Goal: Complete application form

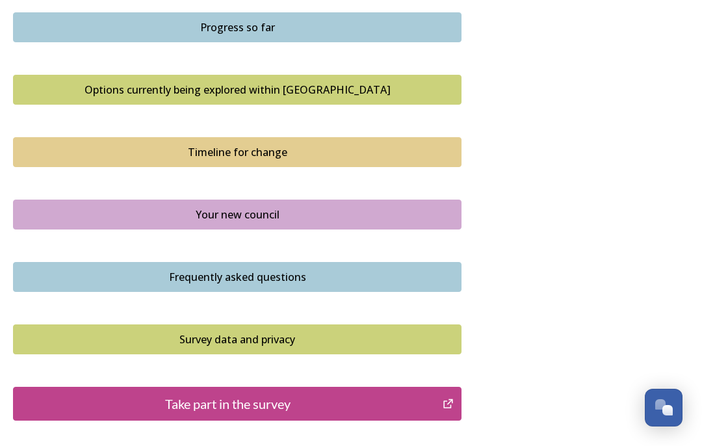
scroll to position [825, 0]
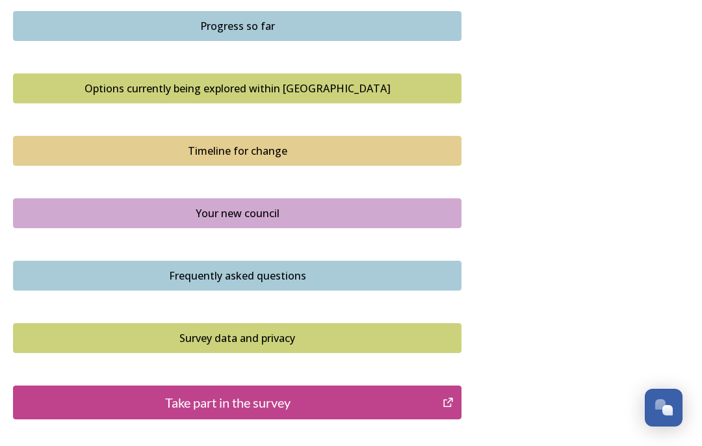
click at [263, 92] on div "Options currently being explored within West Sussex" at bounding box center [237, 89] width 434 height 16
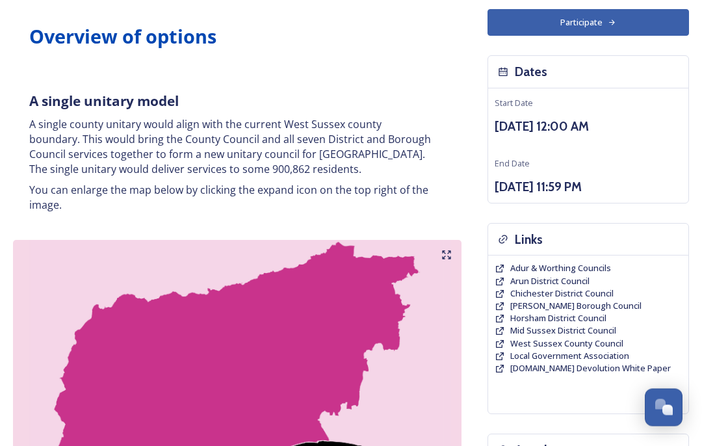
scroll to position [91, 0]
click at [447, 250] on icon at bounding box center [446, 255] width 10 height 10
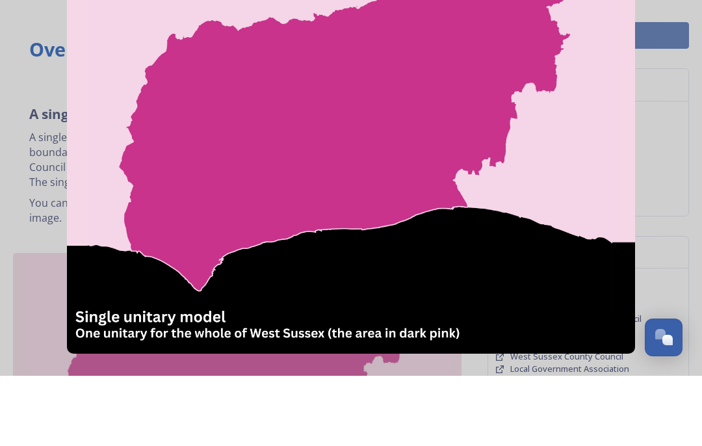
scroll to position [78, 0]
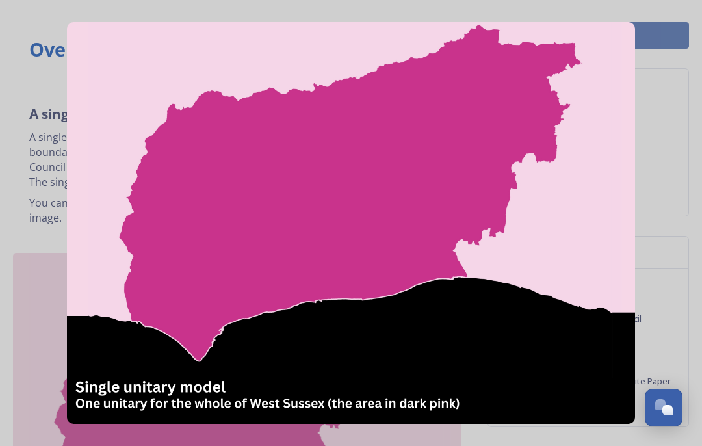
click at [683, 256] on div "Links" at bounding box center [588, 253] width 200 height 33
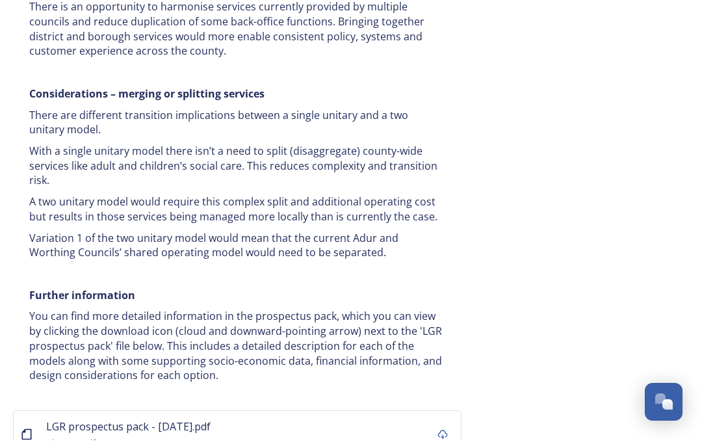
scroll to position [2665, 0]
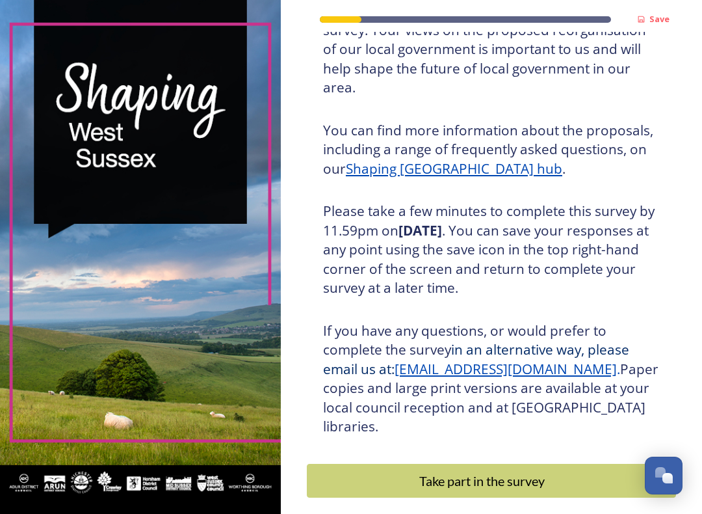
scroll to position [128, 0]
click at [417, 160] on u "Shaping [GEOGRAPHIC_DATA] hub" at bounding box center [454, 169] width 217 height 18
click at [490, 471] on div "Take part in the survey" at bounding box center [482, 481] width 336 height 20
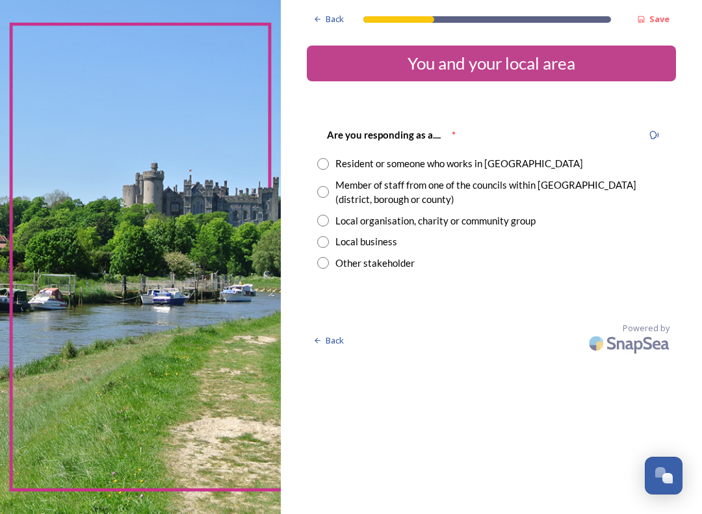
click at [326, 162] on input "radio" at bounding box center [323, 164] width 12 height 12
radio input "true"
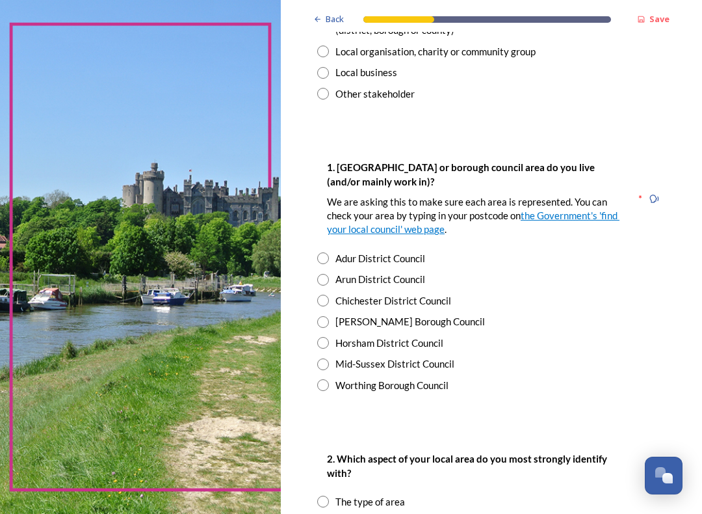
scroll to position [169, 0]
click at [324, 337] on input "radio" at bounding box center [323, 343] width 12 height 12
radio input "true"
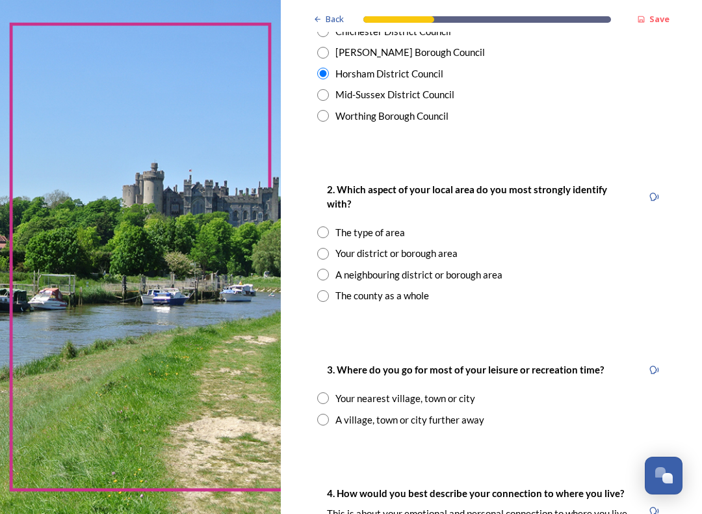
scroll to position [438, 0]
click at [324, 290] on input "radio" at bounding box center [323, 296] width 12 height 12
radio input "true"
click at [326, 414] on input "radio" at bounding box center [323, 420] width 12 height 12
radio input "true"
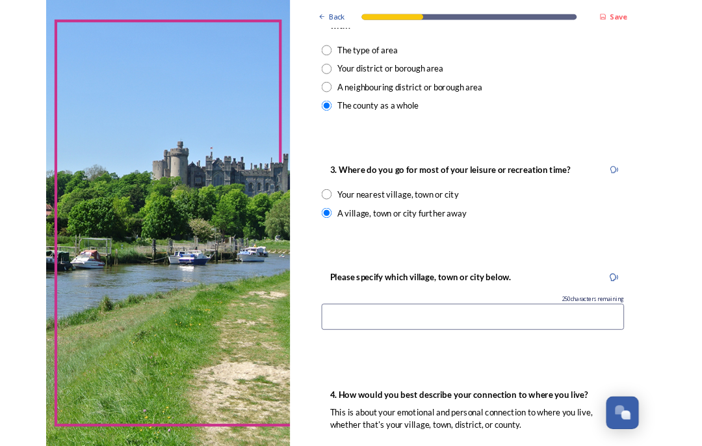
scroll to position [612, 0]
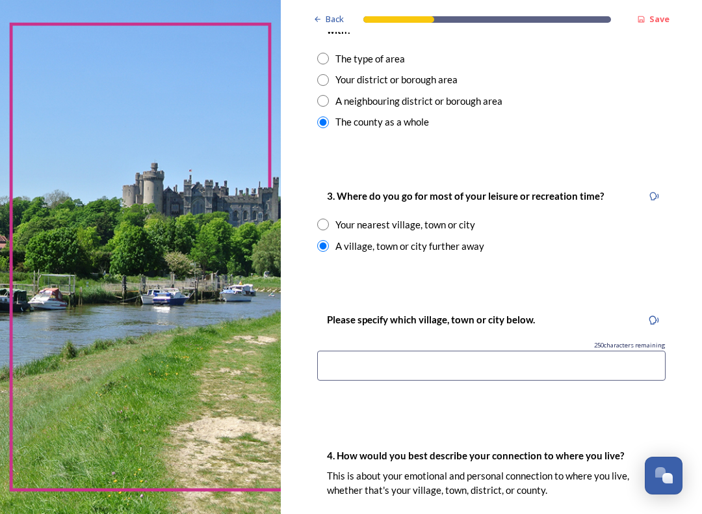
click at [339, 350] on input at bounding box center [491, 365] width 349 height 30
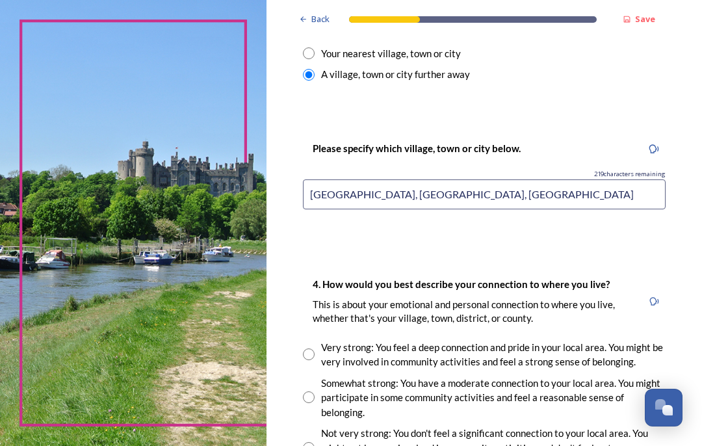
scroll to position [769, 0]
type input "[GEOGRAPHIC_DATA], [GEOGRAPHIC_DATA], [GEOGRAPHIC_DATA]"
click at [315, 349] on input "radio" at bounding box center [309, 355] width 12 height 12
radio input "true"
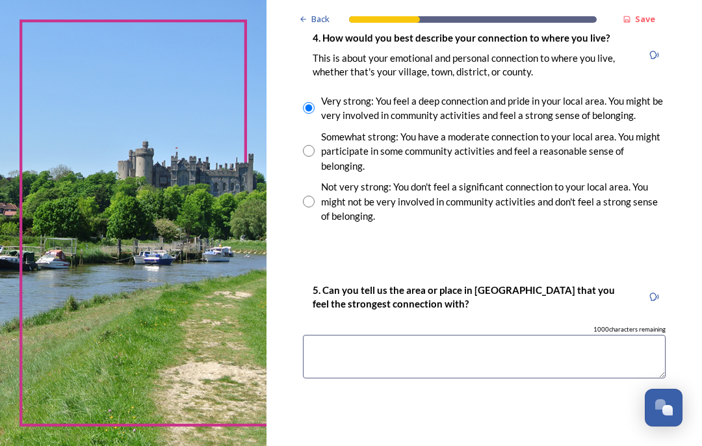
scroll to position [1016, 0]
click at [336, 335] on textarea at bounding box center [484, 357] width 363 height 44
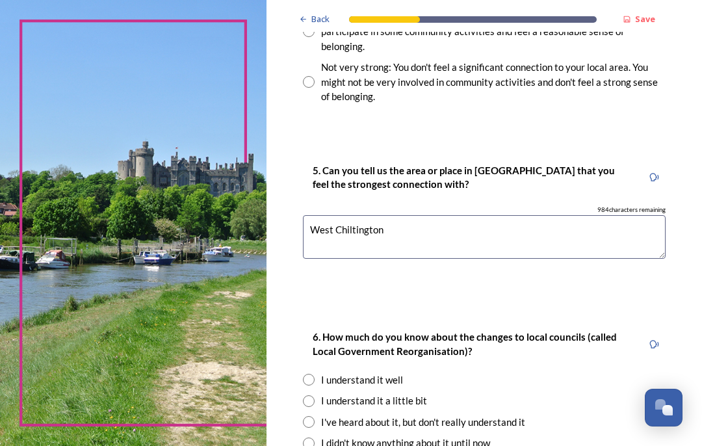
scroll to position [1139, 0]
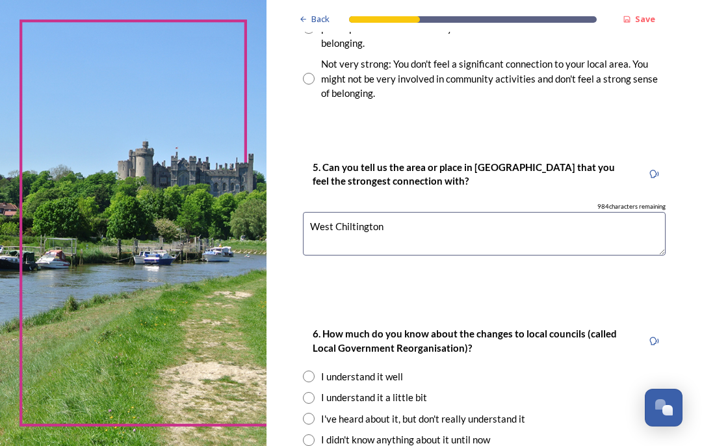
type textarea "West Chiltington"
click at [315, 371] on input "radio" at bounding box center [309, 377] width 12 height 12
radio input "true"
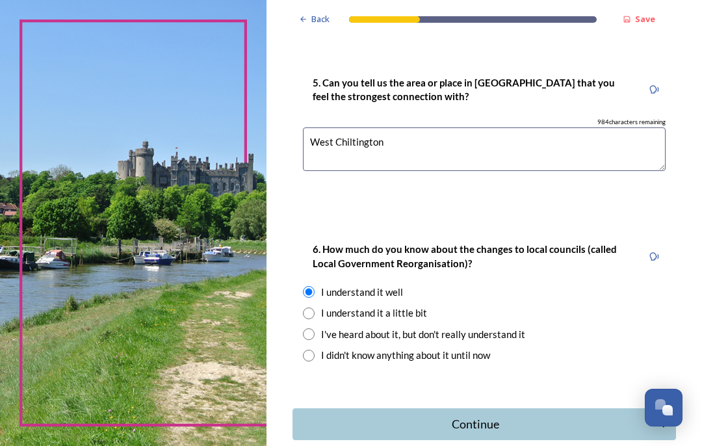
scroll to position [1223, 0]
click at [503, 415] on div "Continue" at bounding box center [476, 424] width 352 height 18
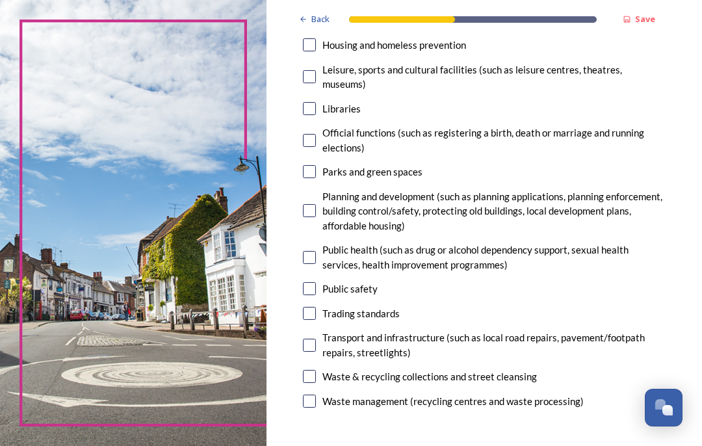
scroll to position [405, 0]
click at [316, 370] on input "checkbox" at bounding box center [309, 376] width 13 height 13
checkbox input "true"
click at [316, 339] on input "checkbox" at bounding box center [309, 345] width 13 height 13
checkbox input "true"
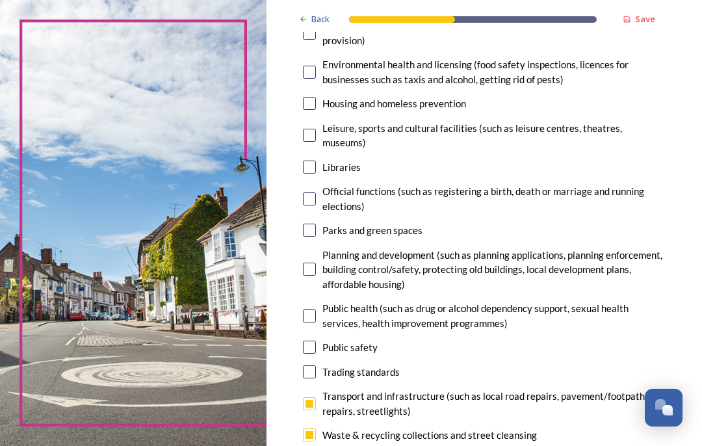
scroll to position [347, 0]
click at [316, 341] on input "checkbox" at bounding box center [309, 347] width 13 height 13
checkbox input "true"
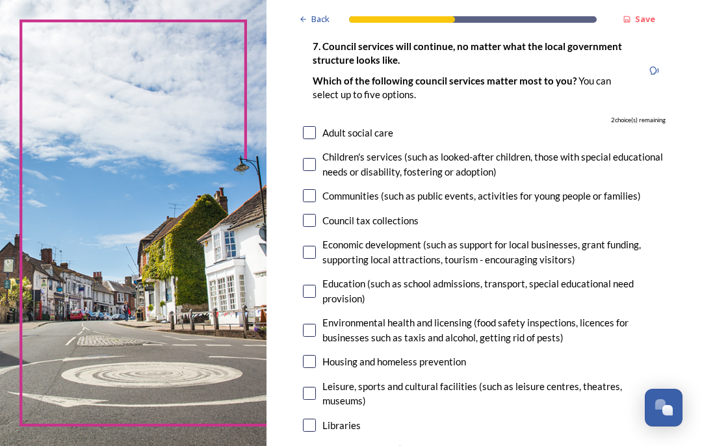
scroll to position [86, 0]
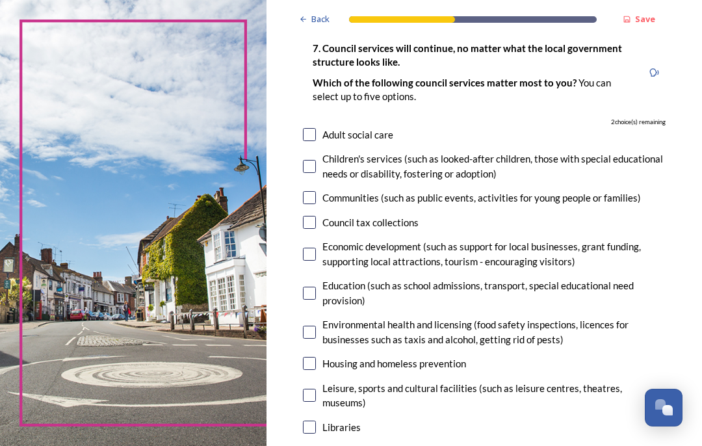
click at [316, 128] on input "checkbox" at bounding box center [309, 134] width 13 height 13
checkbox input "true"
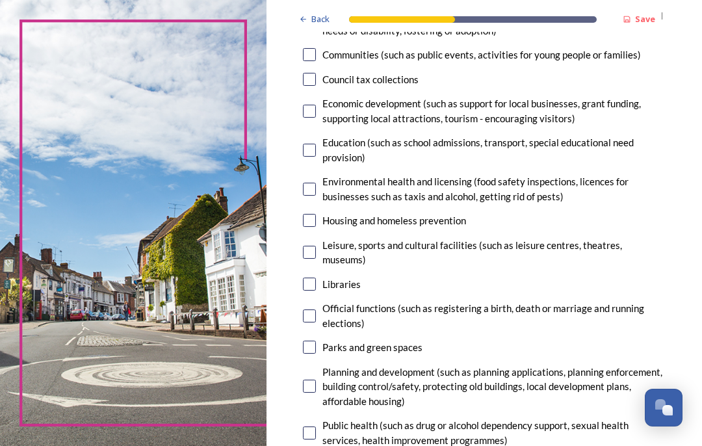
scroll to position [230, 0]
click at [316, 214] on input "checkbox" at bounding box center [309, 220] width 13 height 13
checkbox input "true"
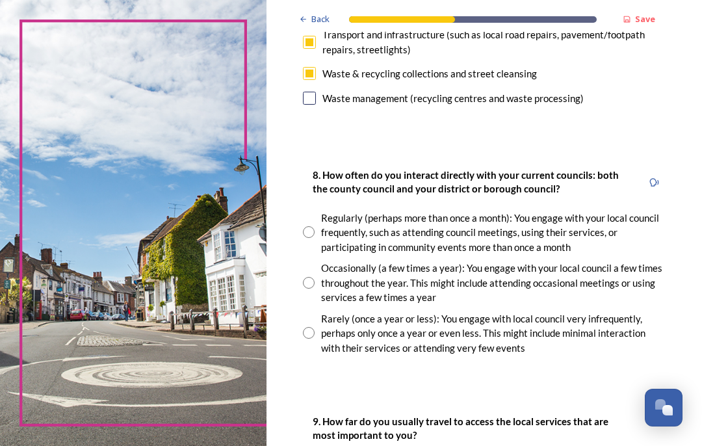
scroll to position [708, 0]
click at [315, 327] on input "radio" at bounding box center [309, 333] width 12 height 12
radio input "true"
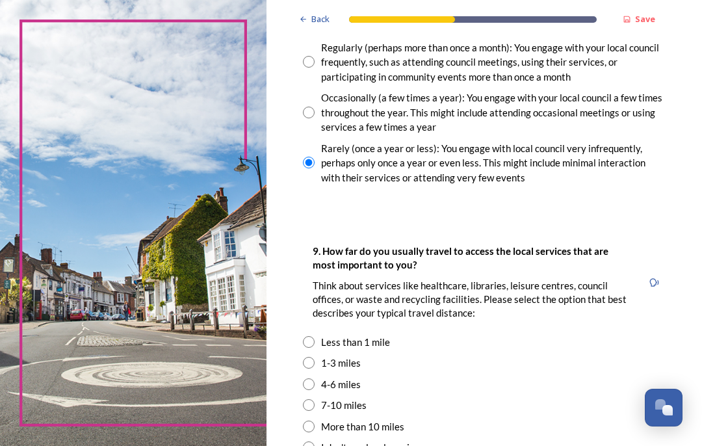
scroll to position [879, 0]
click at [315, 356] on input "radio" at bounding box center [309, 362] width 12 height 12
radio input "true"
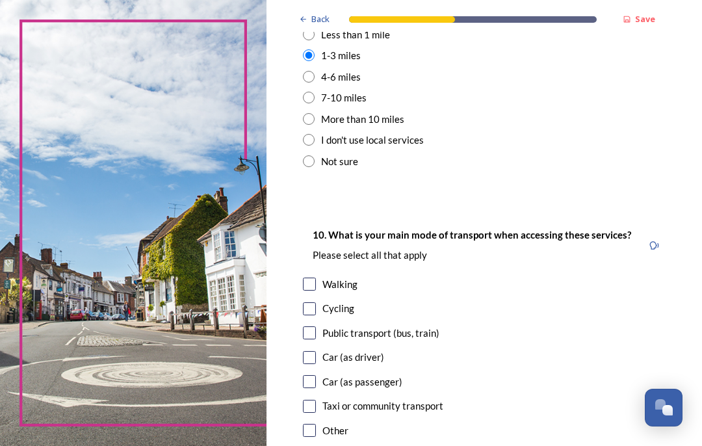
scroll to position [1186, 0]
click at [316, 351] on input "checkbox" at bounding box center [309, 357] width 13 height 13
checkbox input "true"
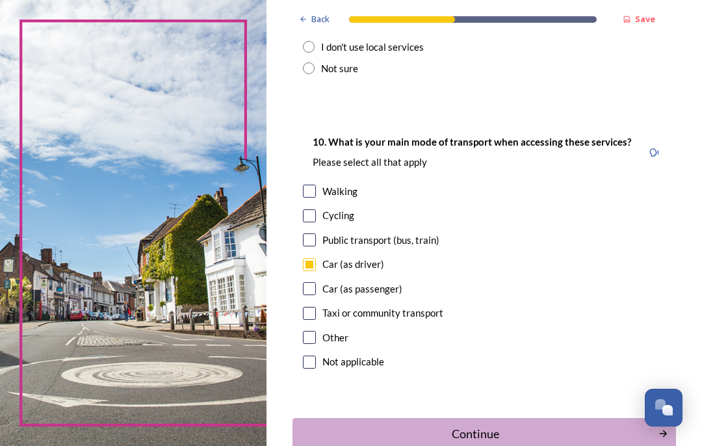
scroll to position [1279, 0]
click at [501, 425] on div "Continue" at bounding box center [476, 434] width 352 height 18
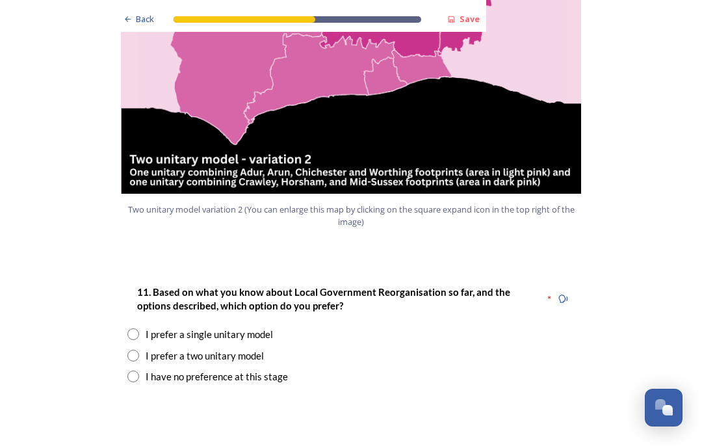
scroll to position [1535, 0]
click at [138, 350] on input "radio" at bounding box center [133, 356] width 12 height 12
radio input "true"
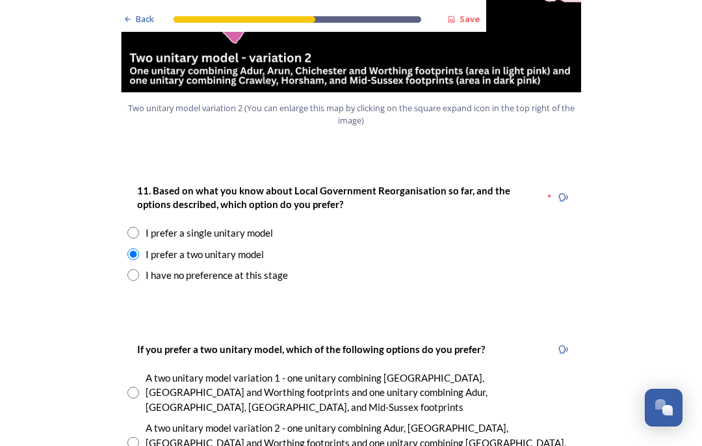
scroll to position [1637, 0]
click at [137, 437] on input "radio" at bounding box center [133, 443] width 12 height 12
radio input "true"
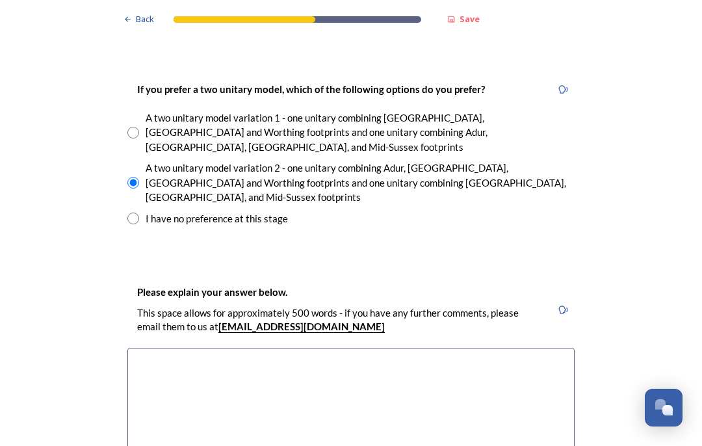
scroll to position [1897, 0]
click at [150, 347] on textarea at bounding box center [350, 420] width 447 height 146
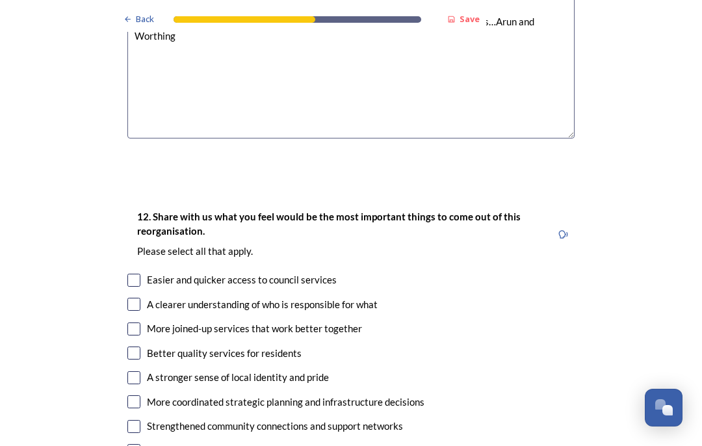
scroll to position [2252, 0]
type textarea "I prefer the change to be gradual whilst larger councils prove effective I pref…"
click at [130, 298] on input "checkbox" at bounding box center [133, 304] width 13 height 13
checkbox input "true"
click at [136, 323] on input "checkbox" at bounding box center [133, 329] width 13 height 13
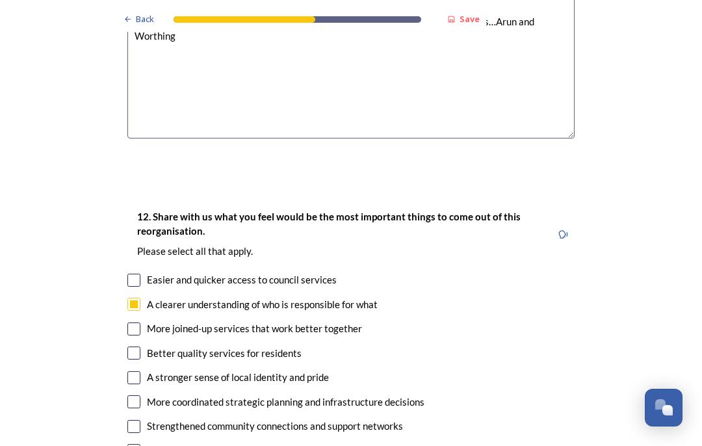
checkbox input "true"
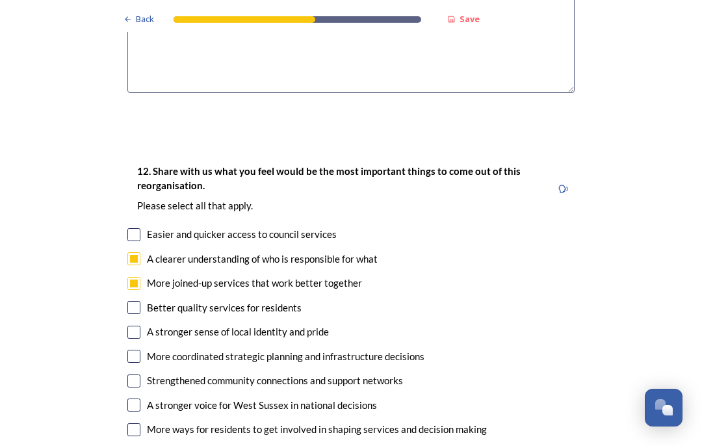
scroll to position [2299, 0]
click at [130, 349] on input "checkbox" at bounding box center [133, 355] width 13 height 13
checkbox input "true"
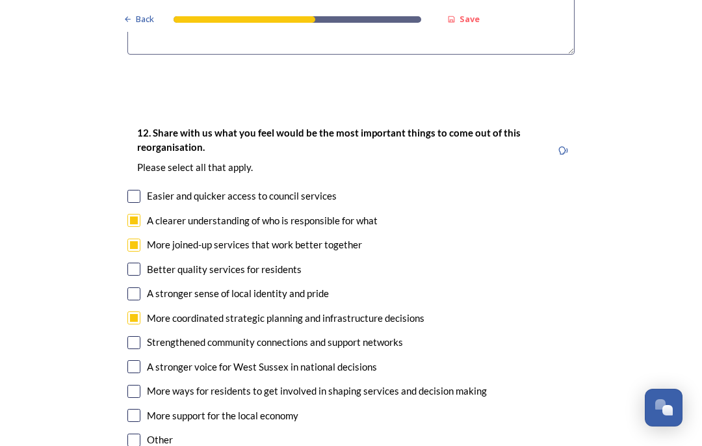
scroll to position [2336, 0]
click at [136, 360] on input "checkbox" at bounding box center [133, 366] width 13 height 13
checkbox input "true"
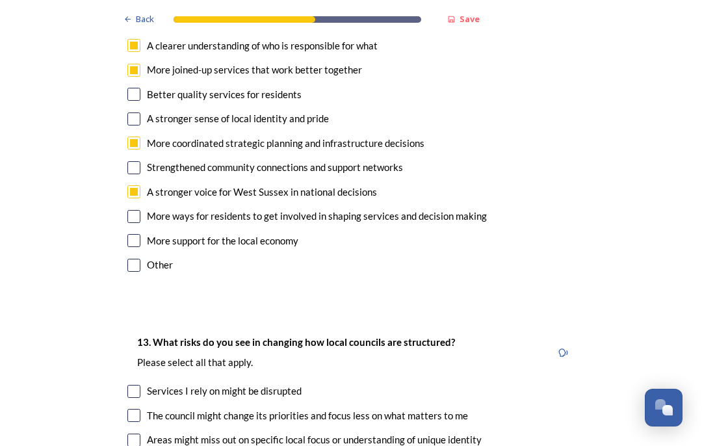
scroll to position [2518, 0]
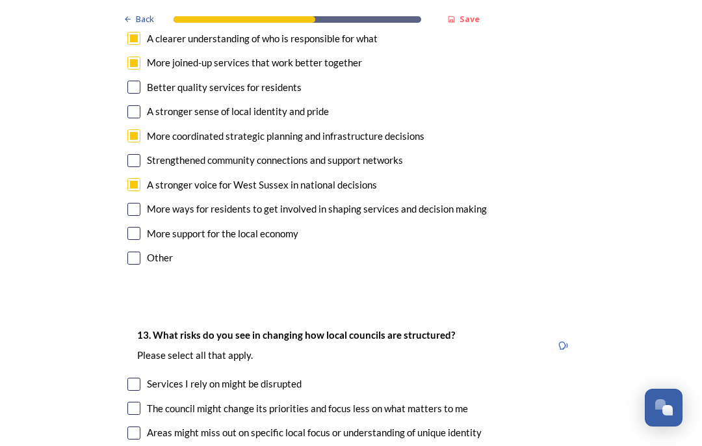
click at [139, 378] on input "checkbox" at bounding box center [133, 384] width 13 height 13
checkbox input "true"
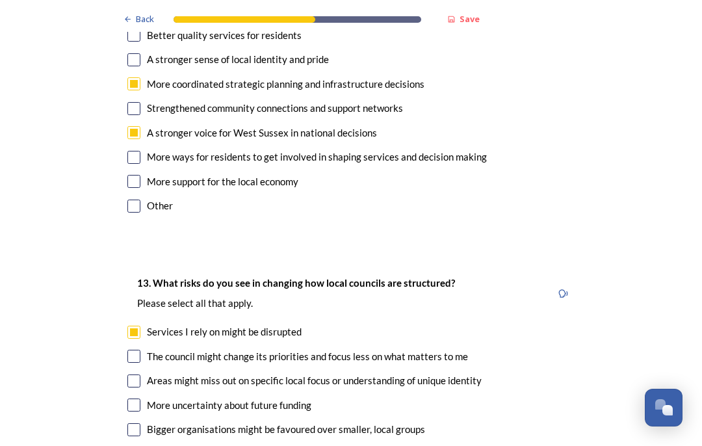
scroll to position [2571, 0]
click at [138, 349] on input "checkbox" at bounding box center [133, 355] width 13 height 13
checkbox input "true"
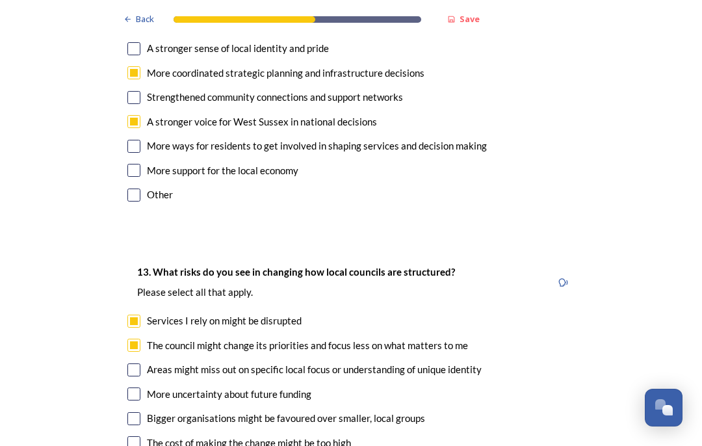
scroll to position [2581, 0]
click at [139, 363] on input "checkbox" at bounding box center [133, 369] width 13 height 13
checkbox input "true"
click at [138, 412] on input "checkbox" at bounding box center [133, 418] width 13 height 13
checkbox input "true"
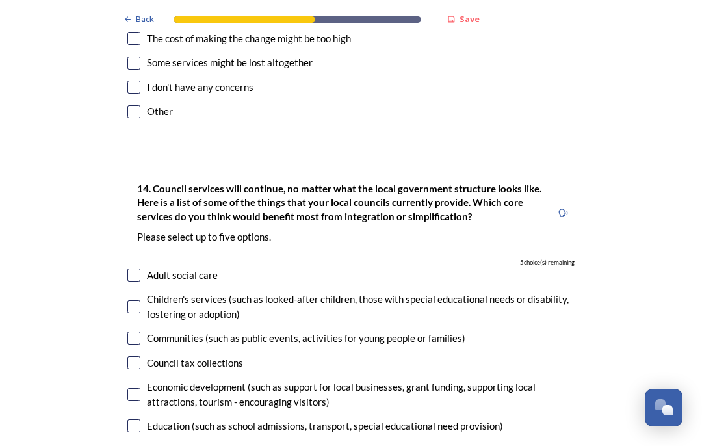
scroll to position [2990, 0]
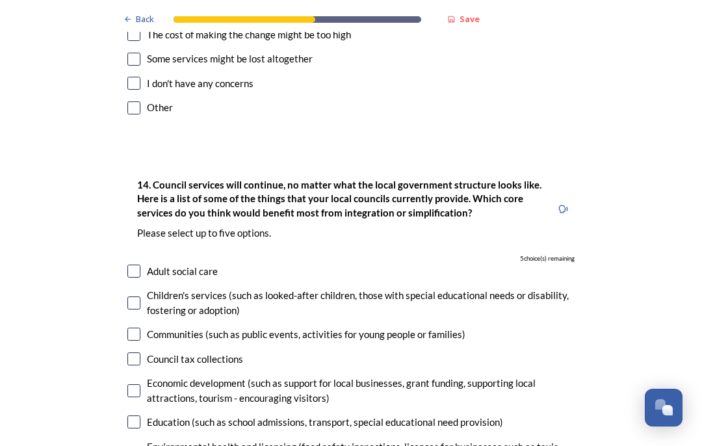
click at [138, 384] on input "checkbox" at bounding box center [133, 390] width 13 height 13
checkbox input "true"
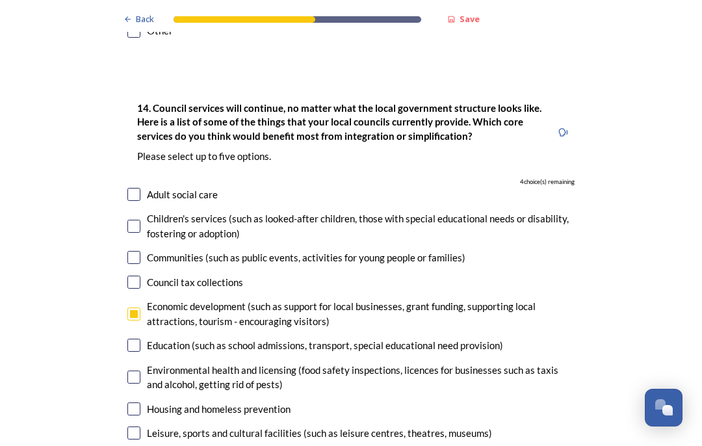
scroll to position [3070, 0]
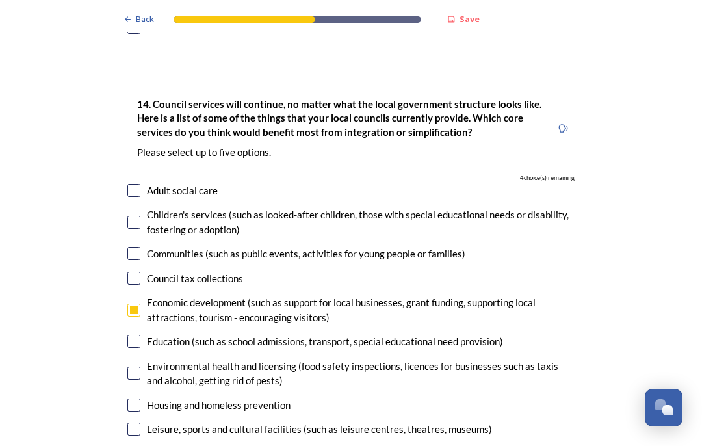
click at [134, 399] on input "checkbox" at bounding box center [133, 405] width 13 height 13
checkbox input "true"
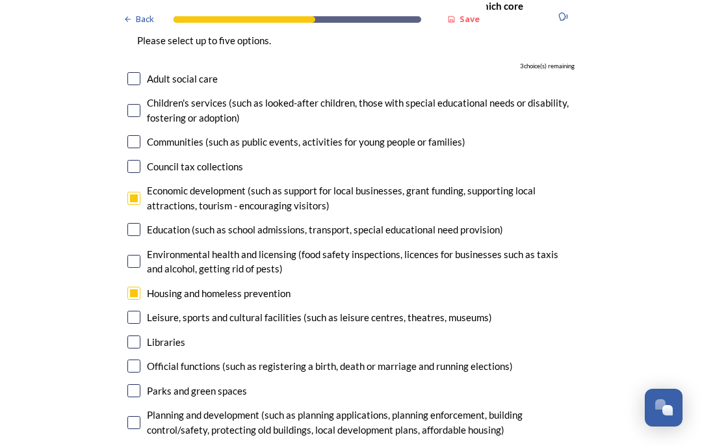
scroll to position [3183, 0]
click at [139, 415] on input "checkbox" at bounding box center [133, 421] width 13 height 13
checkbox input "true"
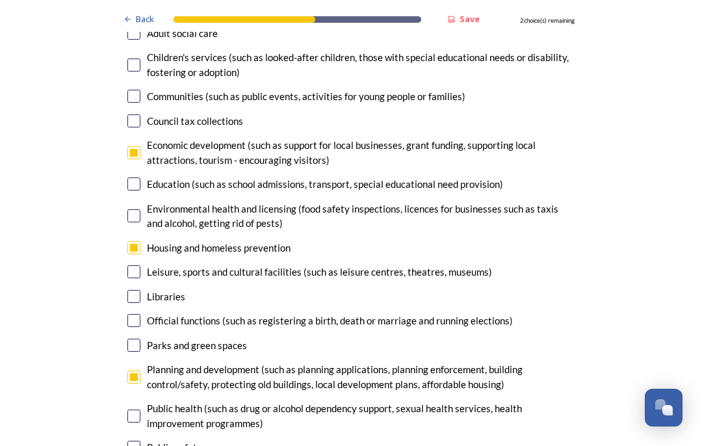
scroll to position [3228, 0]
click at [138, 409] on input "checkbox" at bounding box center [133, 415] width 13 height 13
checkbox input "true"
click at [140, 440] on input "checkbox" at bounding box center [133, 446] width 13 height 13
checkbox input "true"
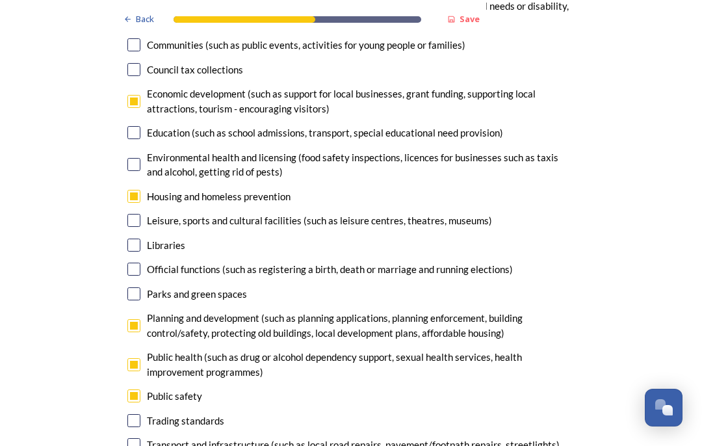
scroll to position [3279, 0]
click at [137, 438] on input "checkbox" at bounding box center [133, 444] width 13 height 13
click at [138, 438] on input "checkbox" at bounding box center [133, 444] width 13 height 13
click at [134, 438] on input "checkbox" at bounding box center [133, 444] width 13 height 13
checkbox input "false"
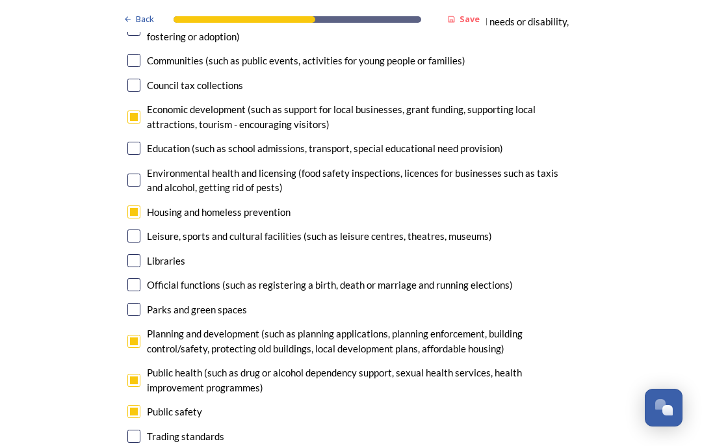
scroll to position [3263, 0]
click at [138, 374] on input "checkbox" at bounding box center [133, 380] width 13 height 13
checkbox input "false"
checkbox input "true"
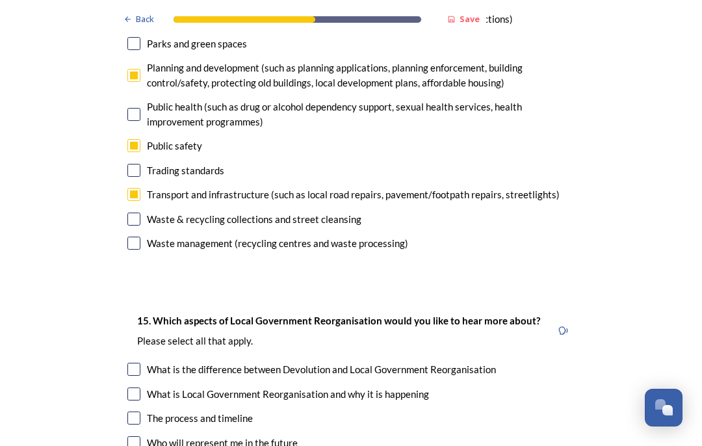
scroll to position [3535, 0]
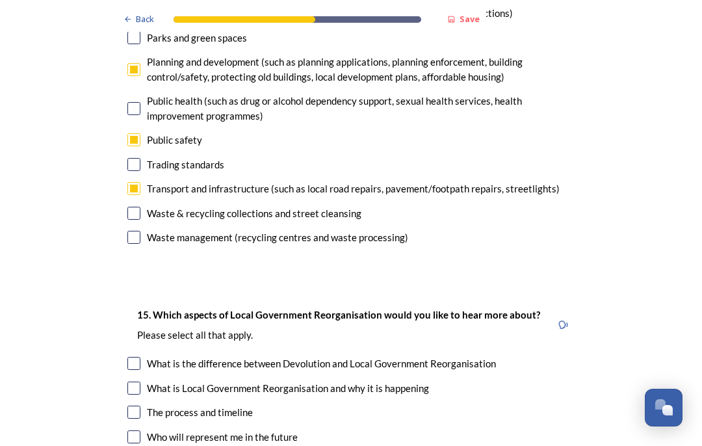
click at [140, 430] on input "checkbox" at bounding box center [133, 436] width 13 height 13
checkbox input "true"
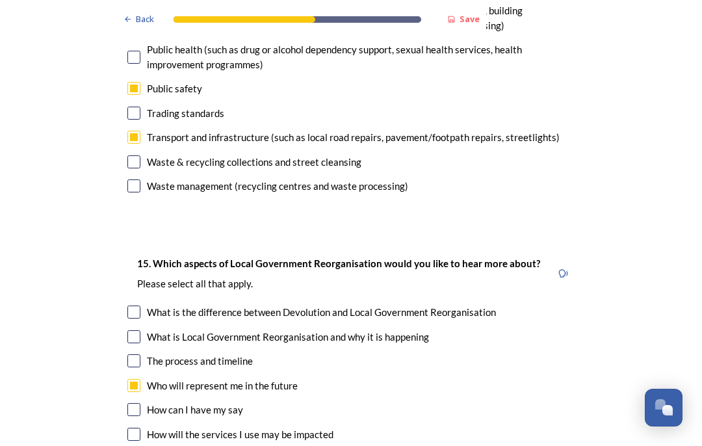
scroll to position [3587, 0]
click at [140, 402] on input "checkbox" at bounding box center [133, 408] width 13 height 13
checkbox input "true"
click at [134, 427] on input "checkbox" at bounding box center [133, 433] width 13 height 13
checkbox input "true"
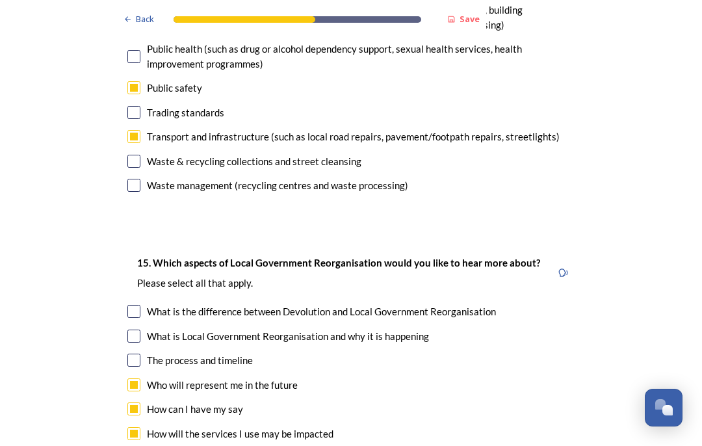
checkbox input "true"
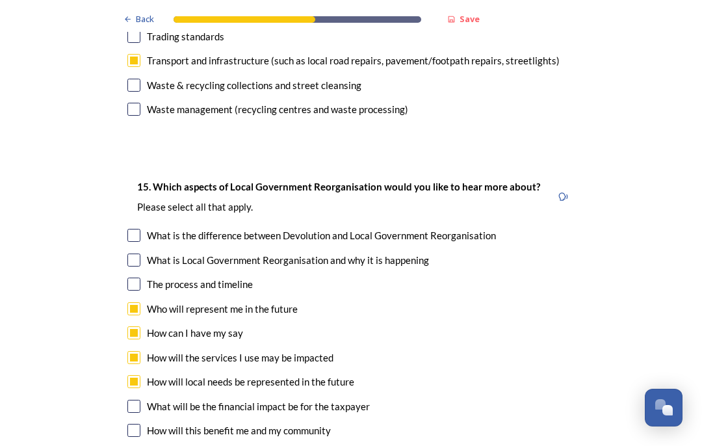
scroll to position [3664, 0]
click at [139, 399] on input "checkbox" at bounding box center [133, 405] width 13 height 13
checkbox input "true"
click at [134, 423] on input "checkbox" at bounding box center [133, 429] width 13 height 13
checkbox input "true"
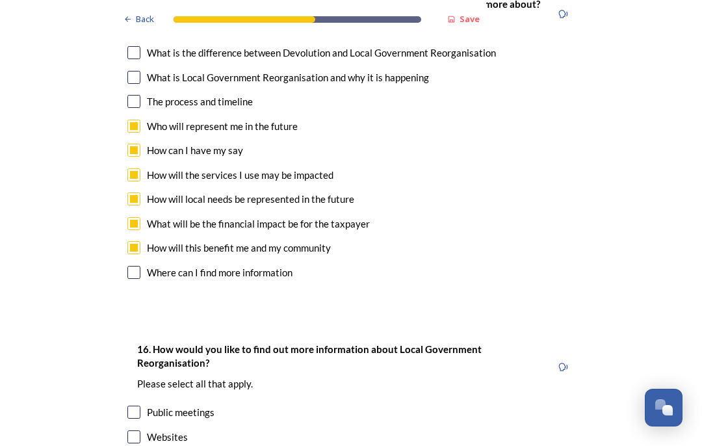
scroll to position [3847, 0]
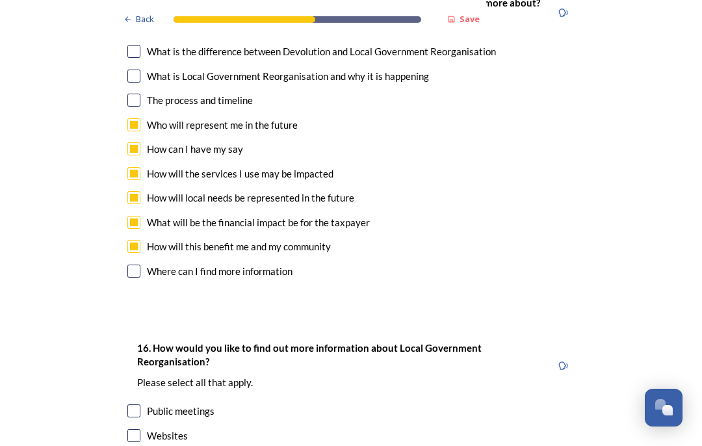
checkbox input "true"
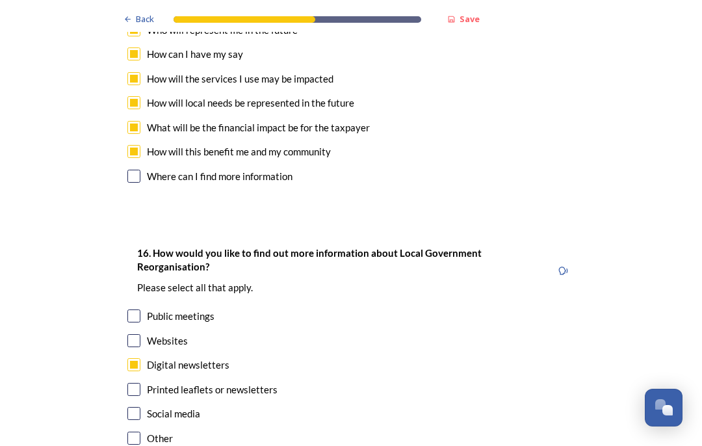
scroll to position [3942, 0]
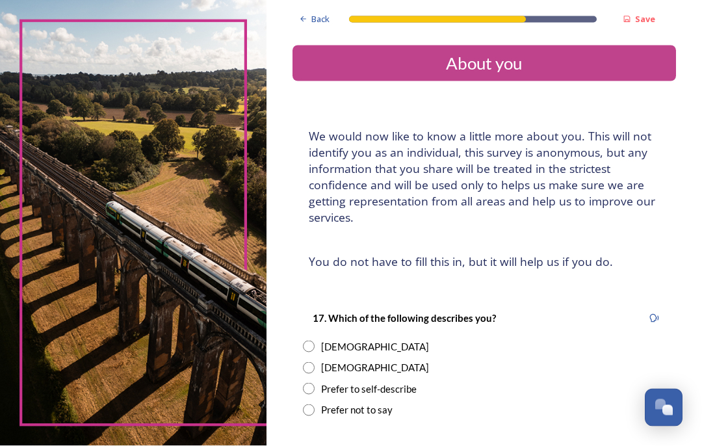
scroll to position [26, 0]
click at [315, 404] on input "radio" at bounding box center [309, 410] width 12 height 12
radio input "true"
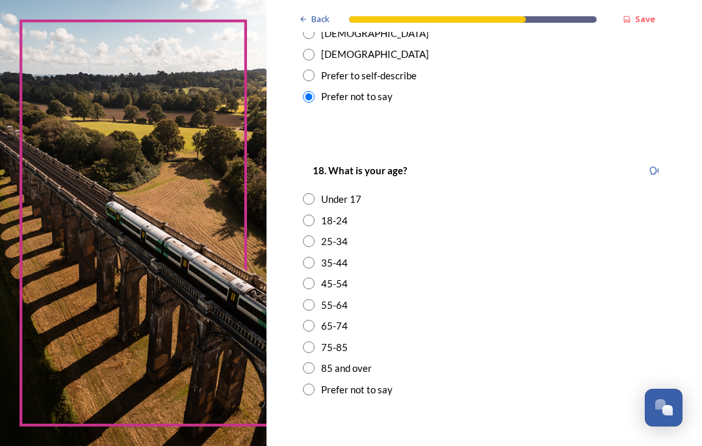
scroll to position [313, 0]
click at [315, 384] on input "radio" at bounding box center [309, 390] width 12 height 12
radio input "true"
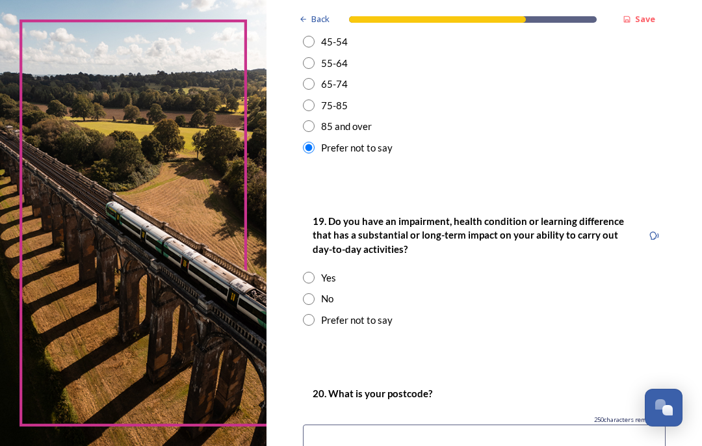
scroll to position [555, 0]
click at [315, 314] on input "radio" at bounding box center [309, 320] width 12 height 12
radio input "true"
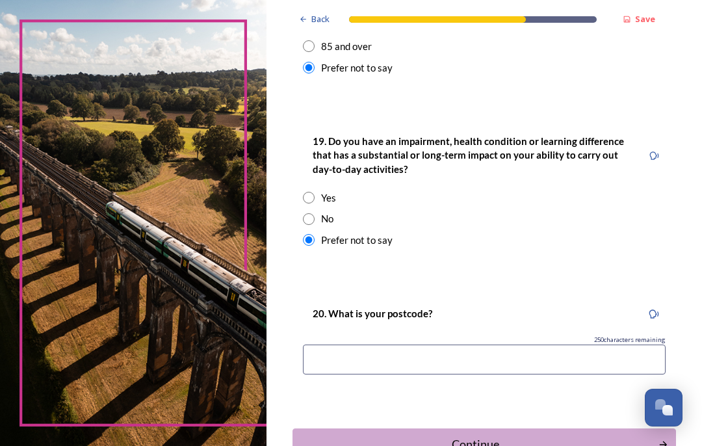
scroll to position [640, 0]
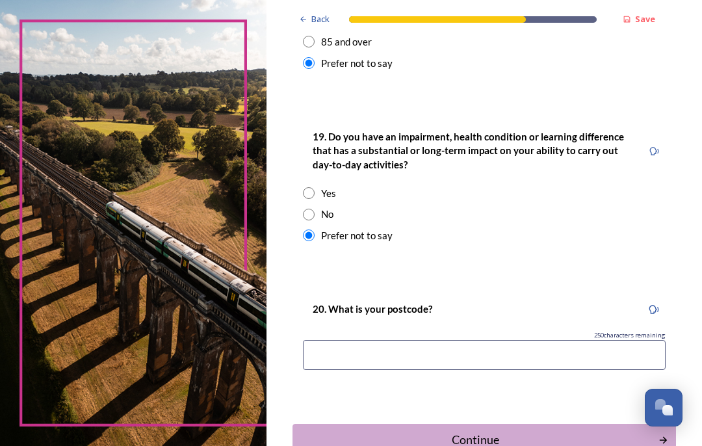
click at [341, 340] on input at bounding box center [484, 355] width 363 height 30
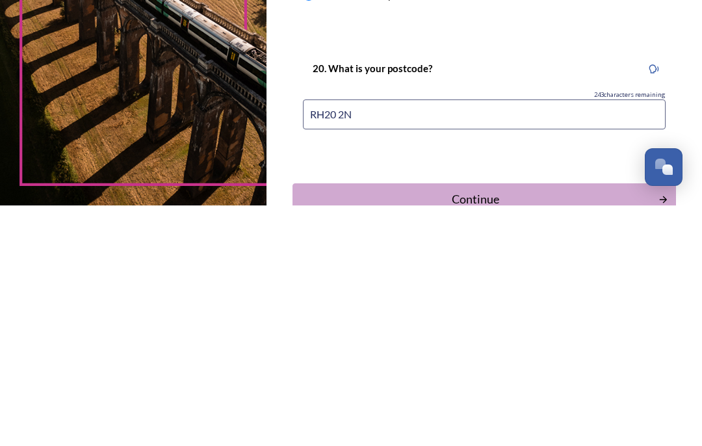
type input "RH20 2NE"
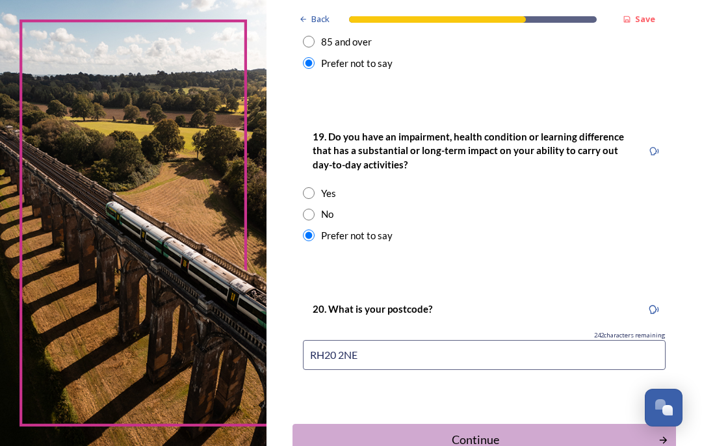
click at [492, 431] on div "Continue" at bounding box center [476, 440] width 352 height 18
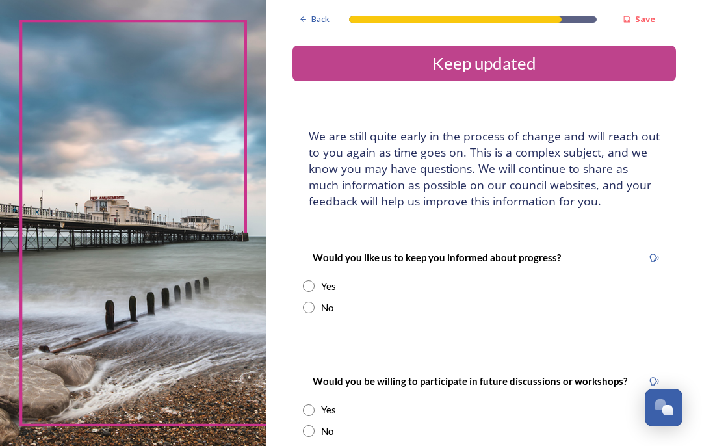
click at [315, 280] on input "radio" at bounding box center [309, 286] width 12 height 12
radio input "true"
click at [338, 402] on input at bounding box center [484, 417] width 363 height 30
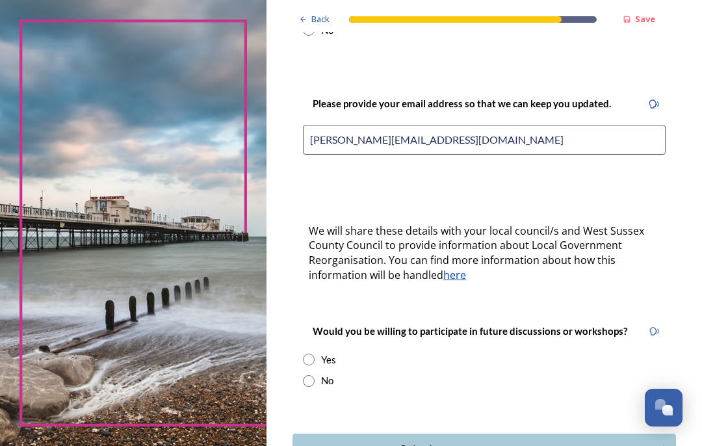
scroll to position [278, 0]
type input "[PERSON_NAME][EMAIL_ADDRESS][DOMAIN_NAME]"
click at [315, 354] on input "radio" at bounding box center [309, 360] width 12 height 12
radio input "true"
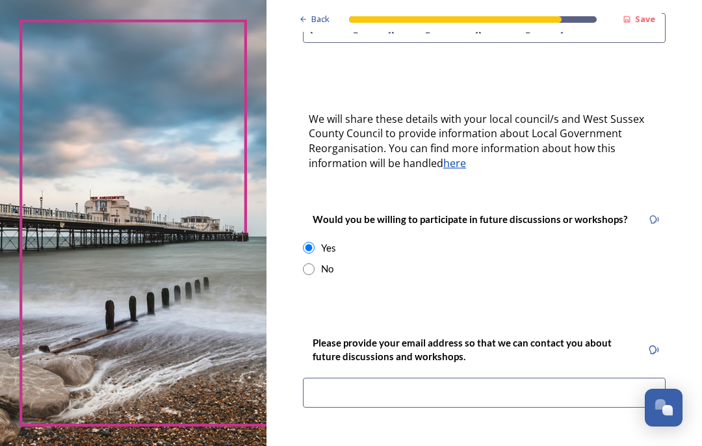
scroll to position [395, 0]
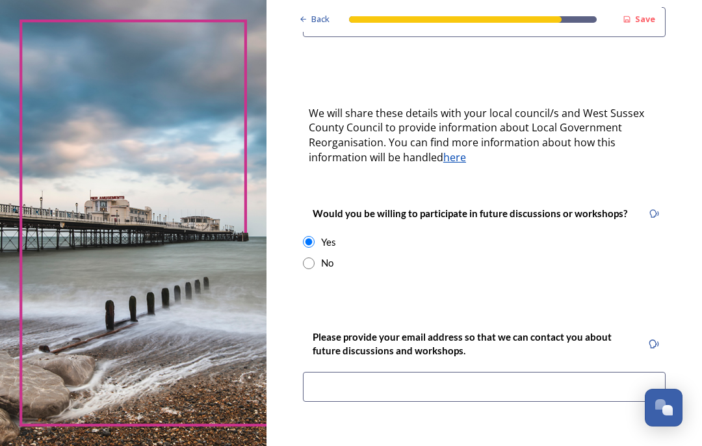
click at [340, 372] on input at bounding box center [484, 387] width 363 height 30
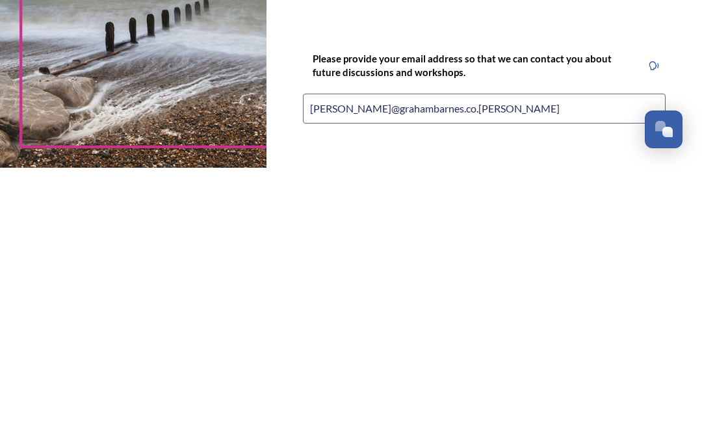
type input "[PERSON_NAME][EMAIL_ADDRESS][DOMAIN_NAME]"
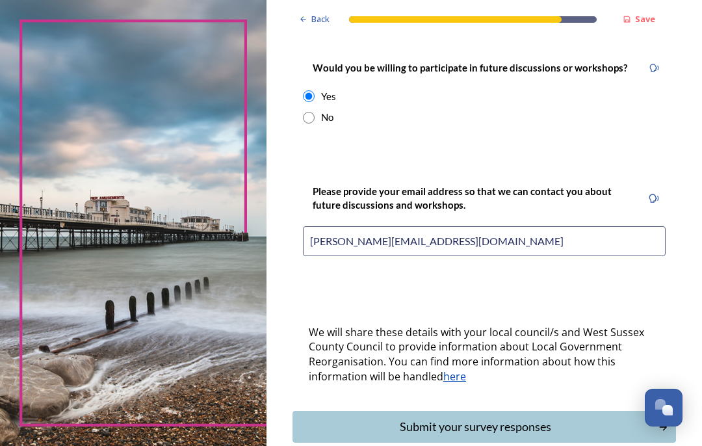
scroll to position [541, 0]
click at [497, 418] on div "Submit your survey responses" at bounding box center [476, 427] width 352 height 18
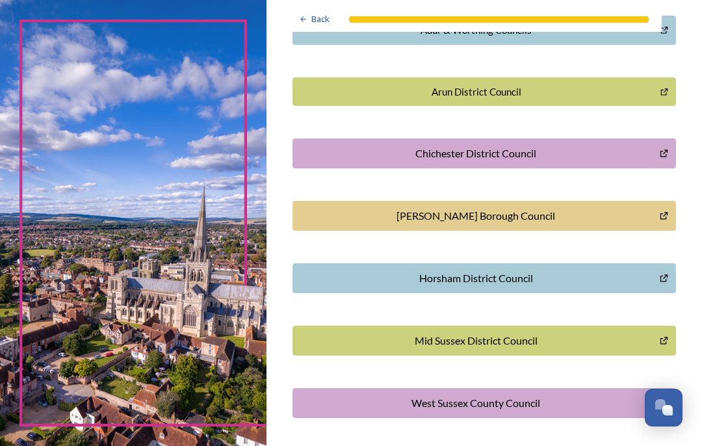
scroll to position [342, 0]
